Goal: Transaction & Acquisition: Obtain resource

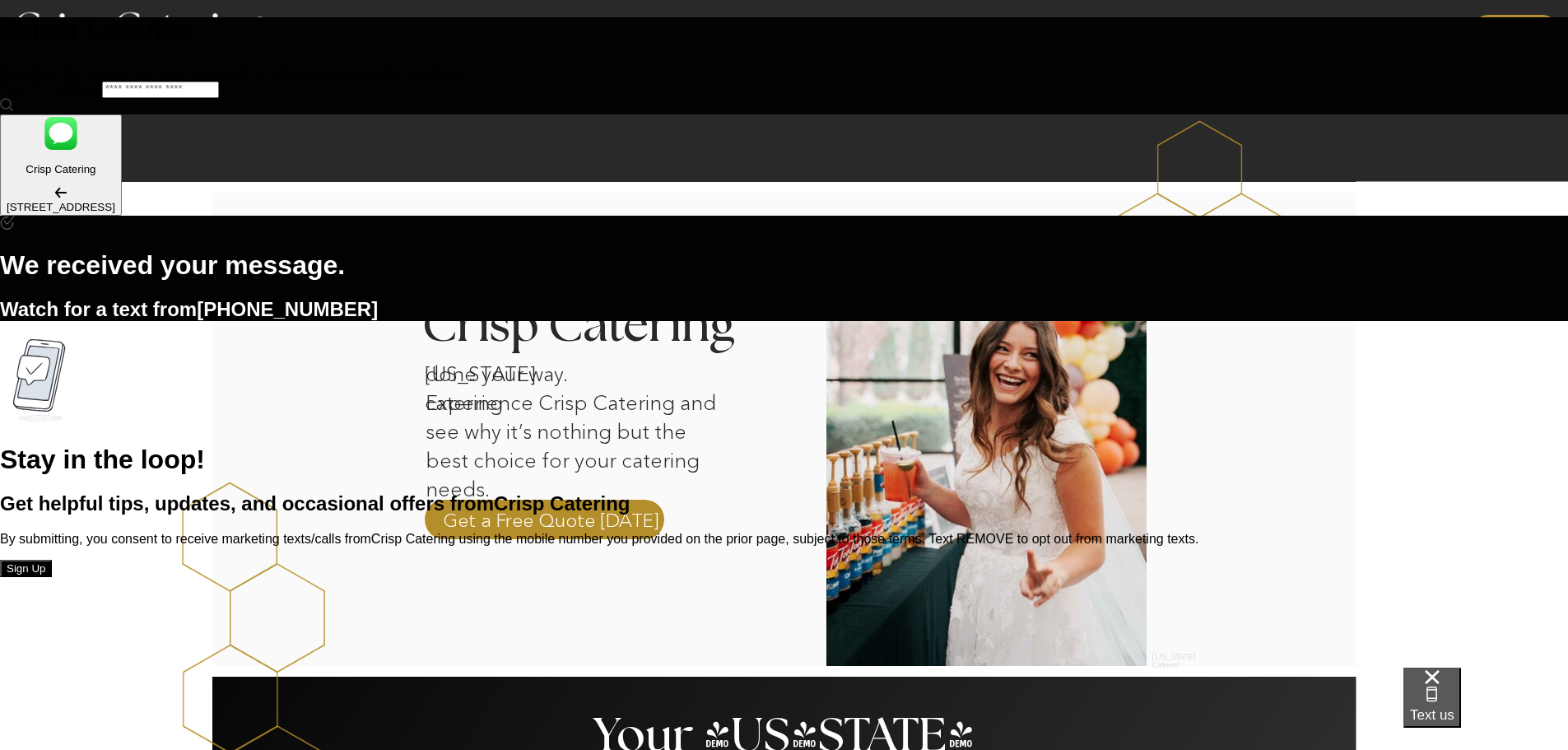
click at [1455, 708] on span "Text us" at bounding box center [1432, 715] width 44 height 16
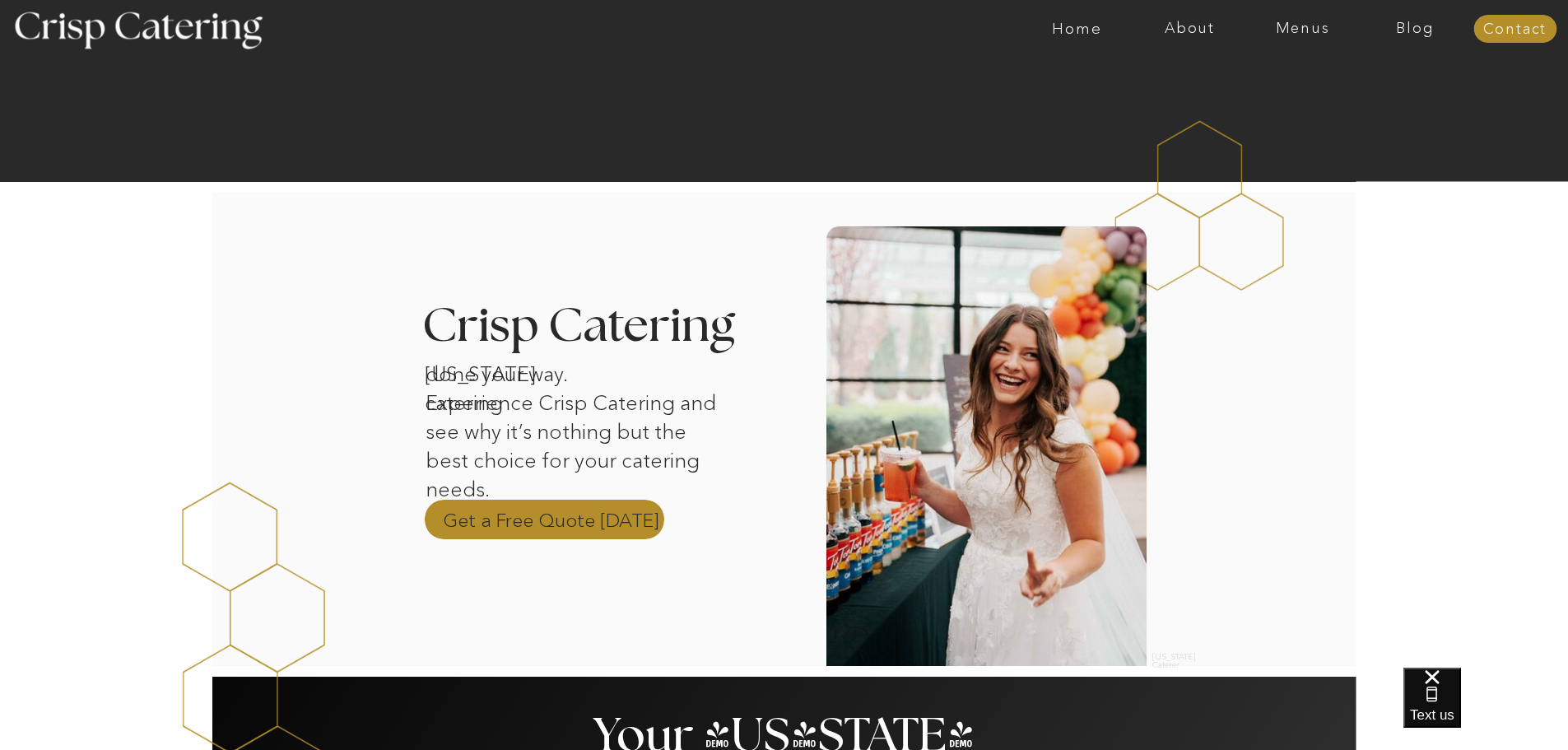
click at [563, 516] on p "Get a Free Quote [DATE]" at bounding box center [551, 519] width 216 height 25
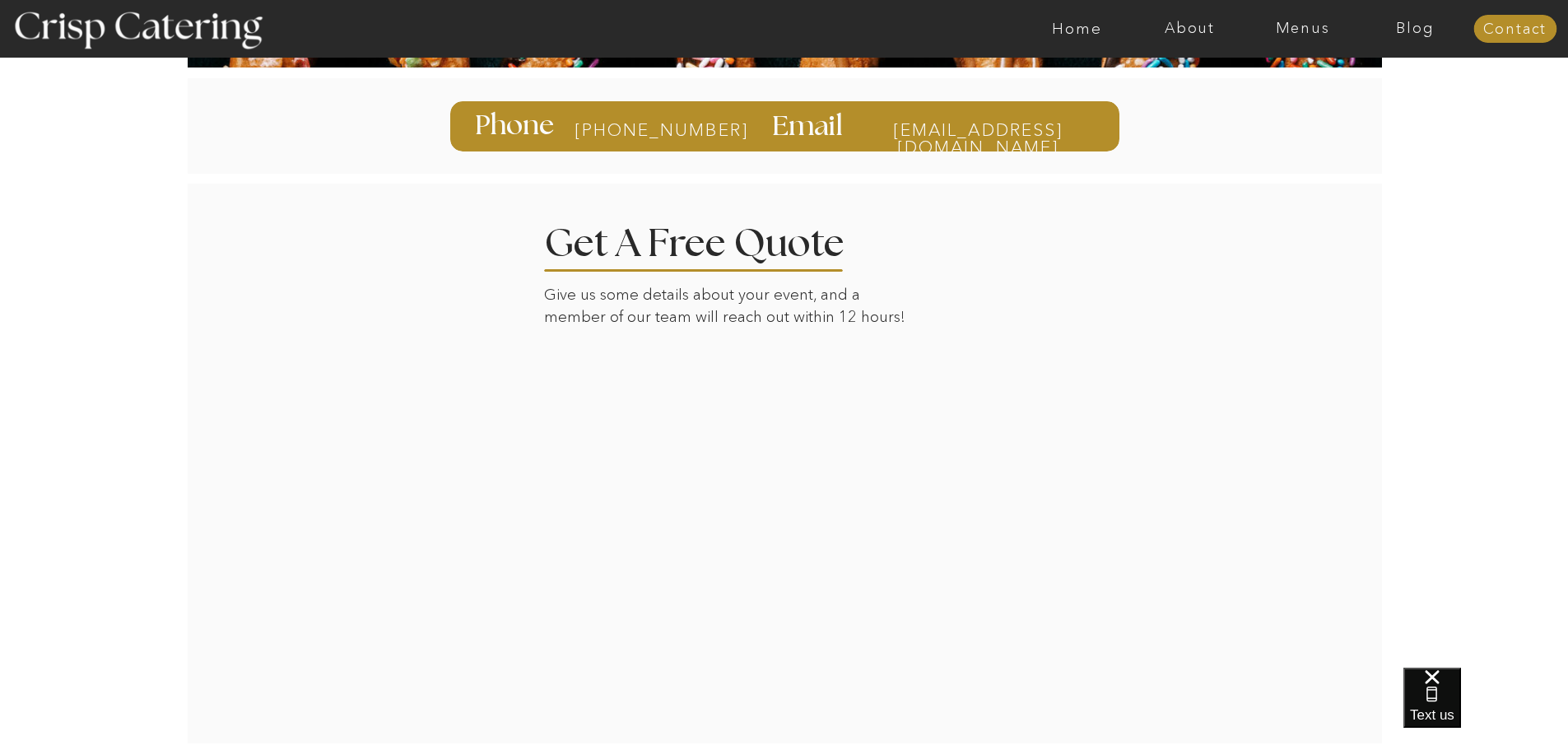
scroll to position [329, 0]
